Goal: Task Accomplishment & Management: Manage account settings

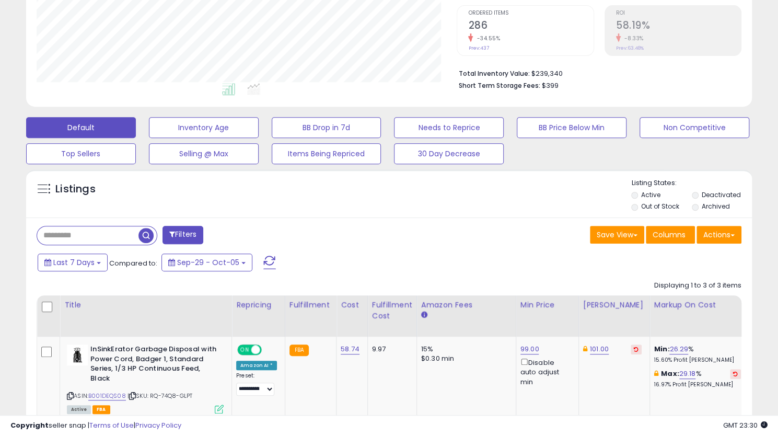
scroll to position [214, 420]
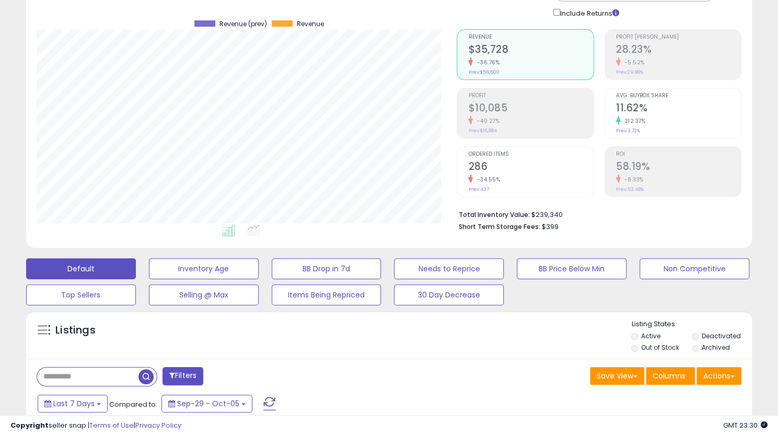
scroll to position [71, 0]
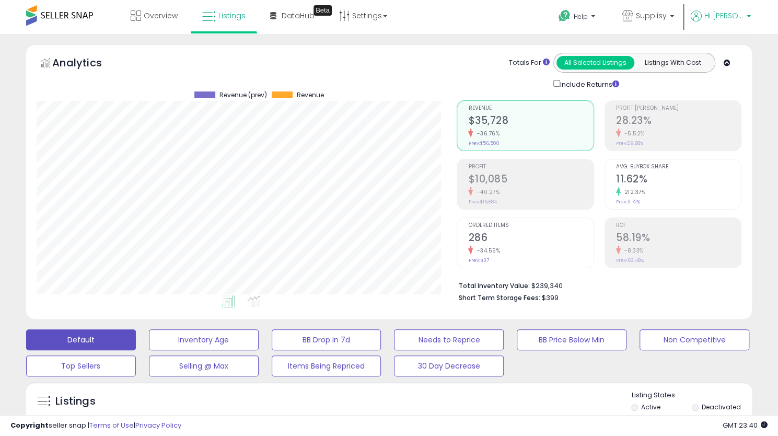
click at [735, 14] on span "Hi [PERSON_NAME]" at bounding box center [723, 15] width 39 height 10
click at [720, 110] on link "Logout" at bounding box center [727, 111] width 23 height 10
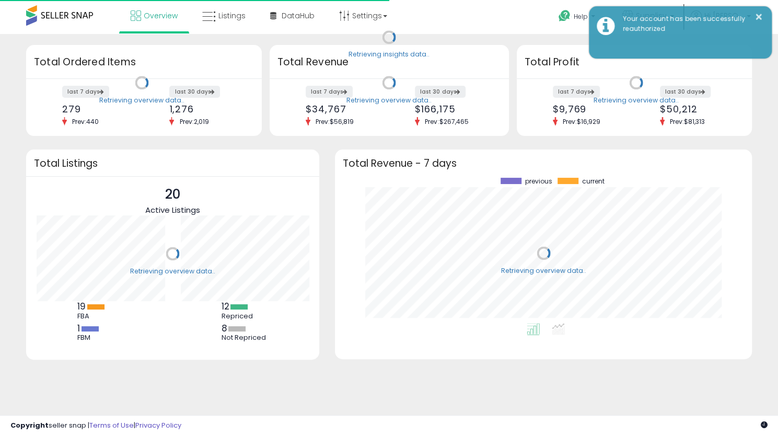
scroll to position [145, 396]
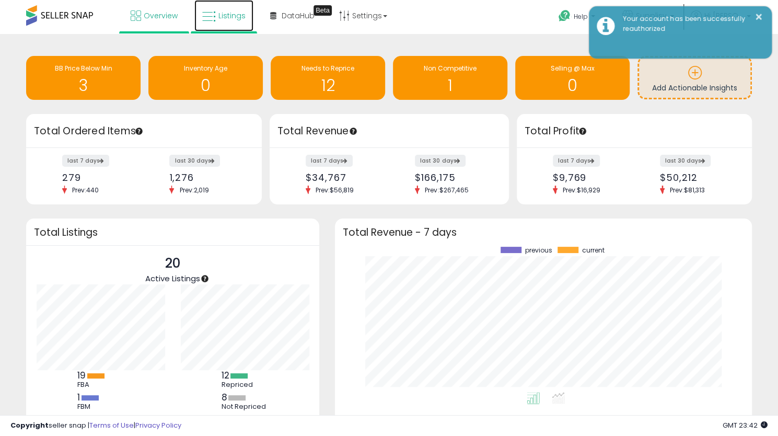
click at [234, 9] on link "Listings" at bounding box center [223, 15] width 59 height 31
